Goal: Task Accomplishment & Management: Manage account settings

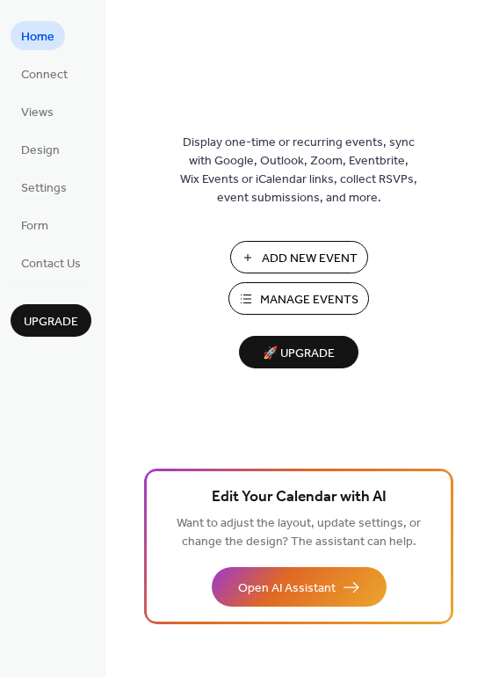
click at [280, 297] on span "Manage Events" at bounding box center [309, 300] width 98 height 18
